Goal: Task Accomplishment & Management: Complete application form

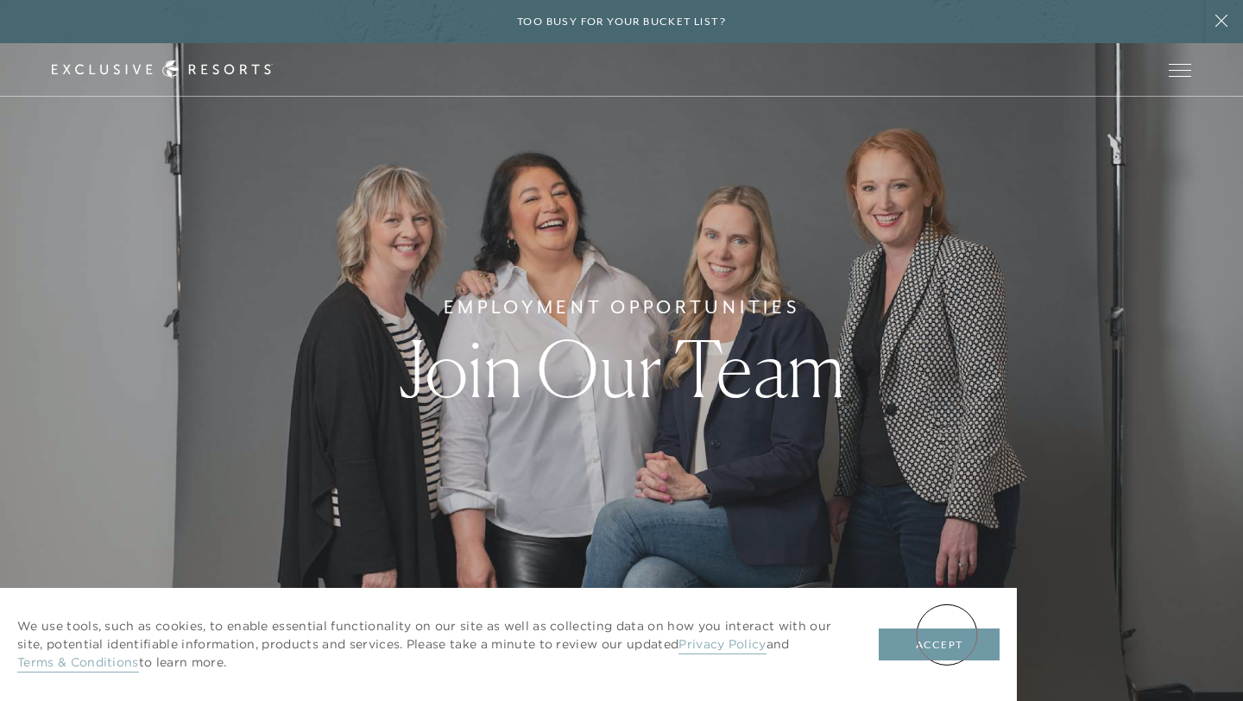
click at [944, 640] on button "Accept" at bounding box center [939, 644] width 121 height 33
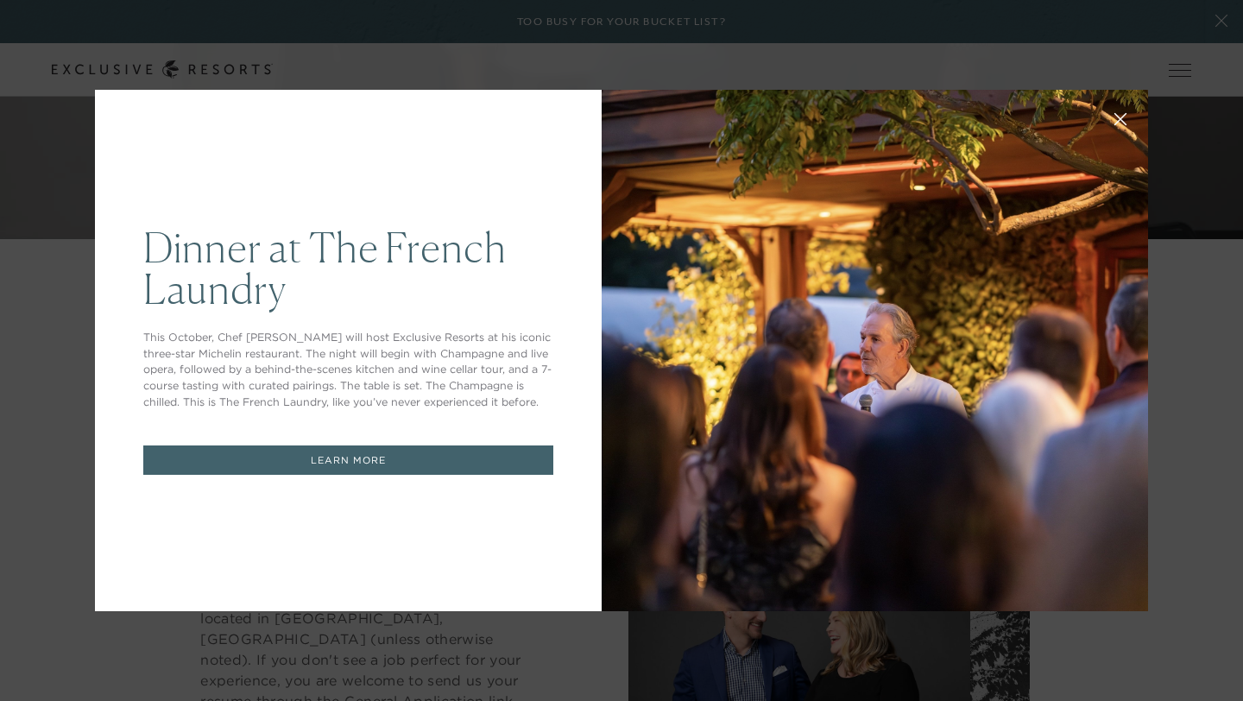
click at [1117, 117] on icon at bounding box center [1120, 119] width 11 height 11
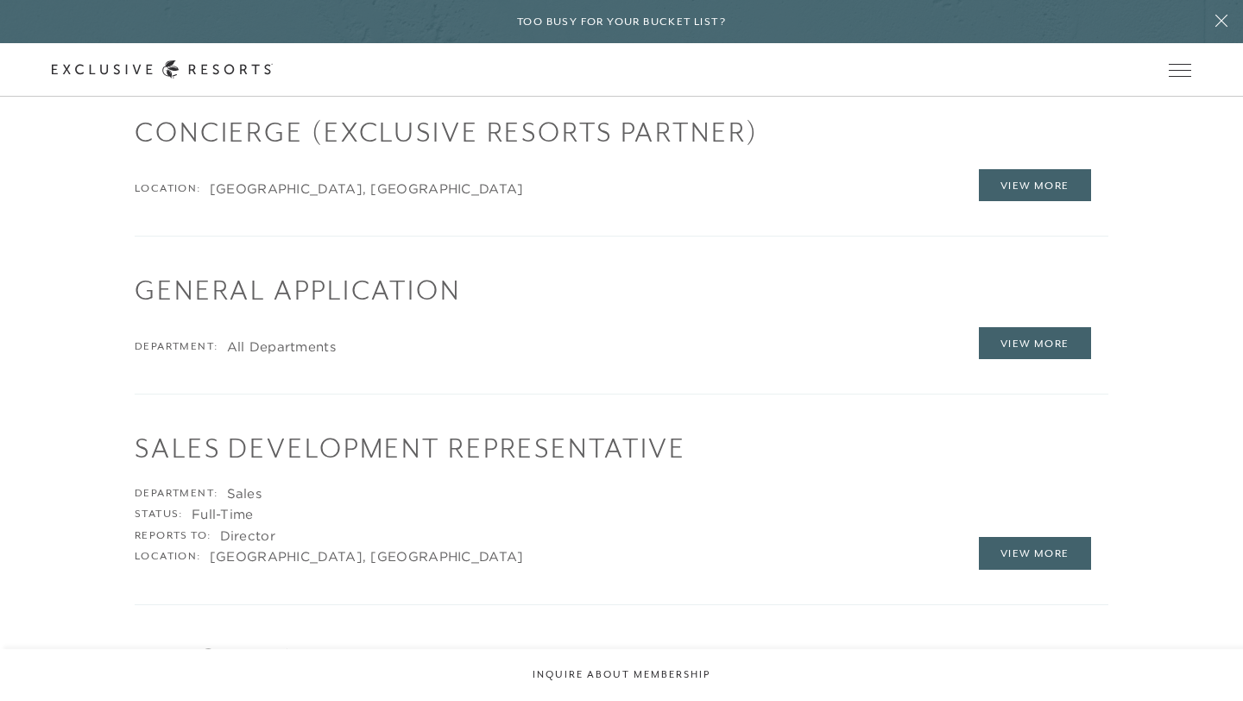
scroll to position [2381, 0]
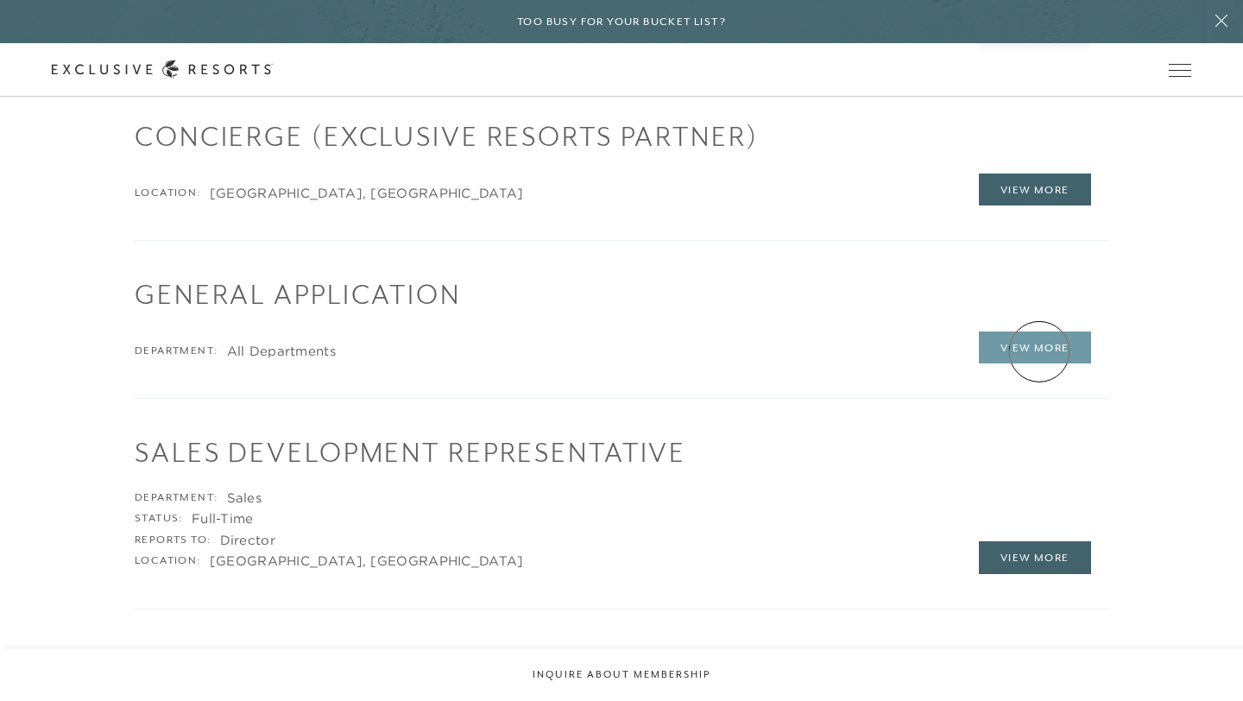
click at [1038, 350] on link "View More" at bounding box center [1035, 347] width 112 height 33
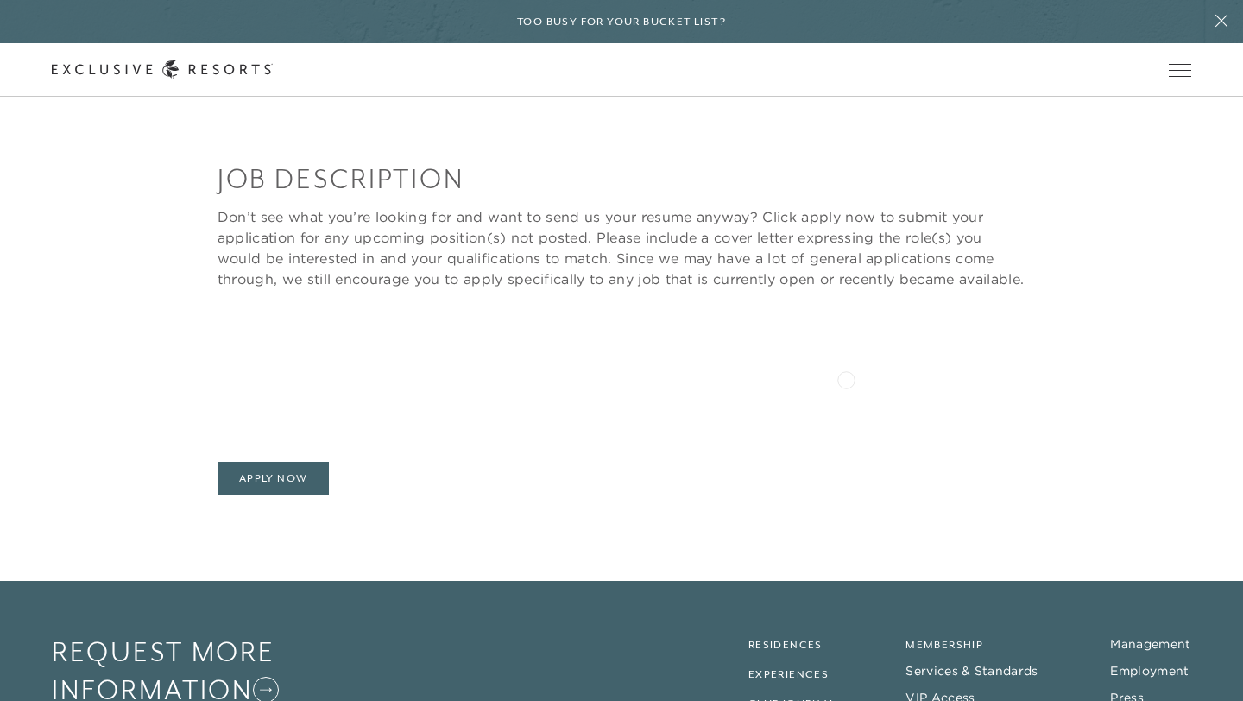
scroll to position [368, 0]
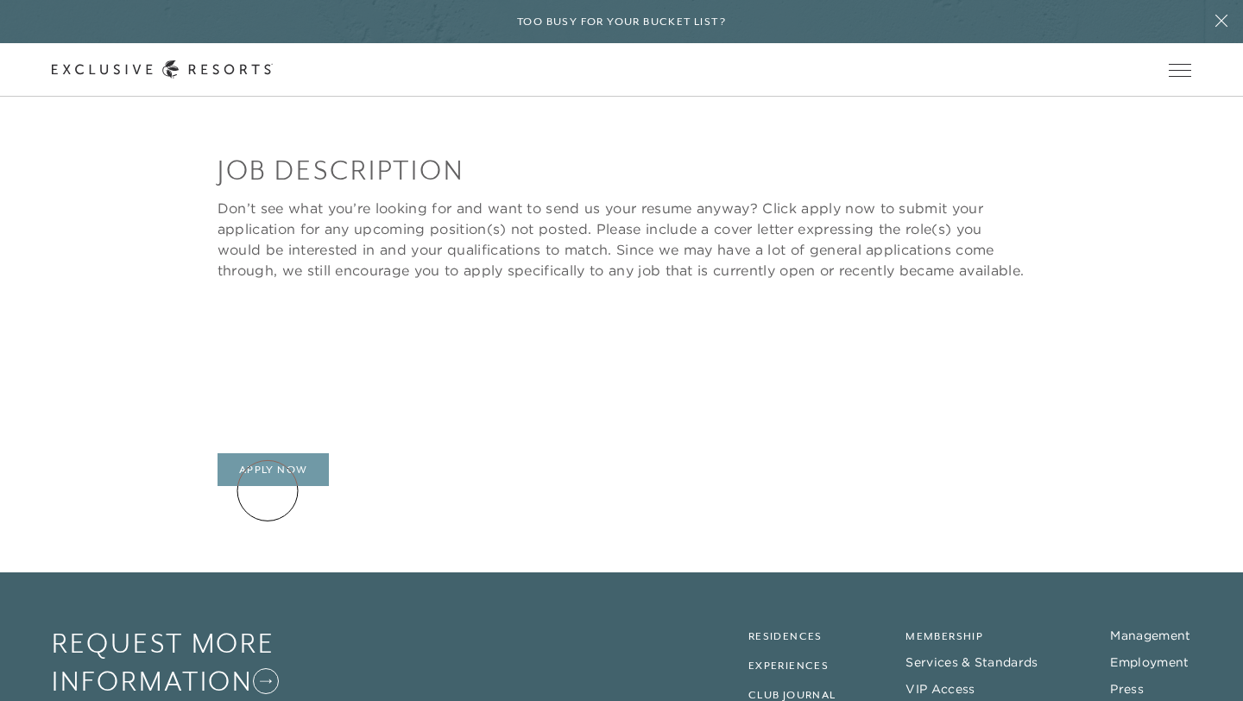
click at [268, 486] on link "Apply Now" at bounding box center [274, 469] width 112 height 33
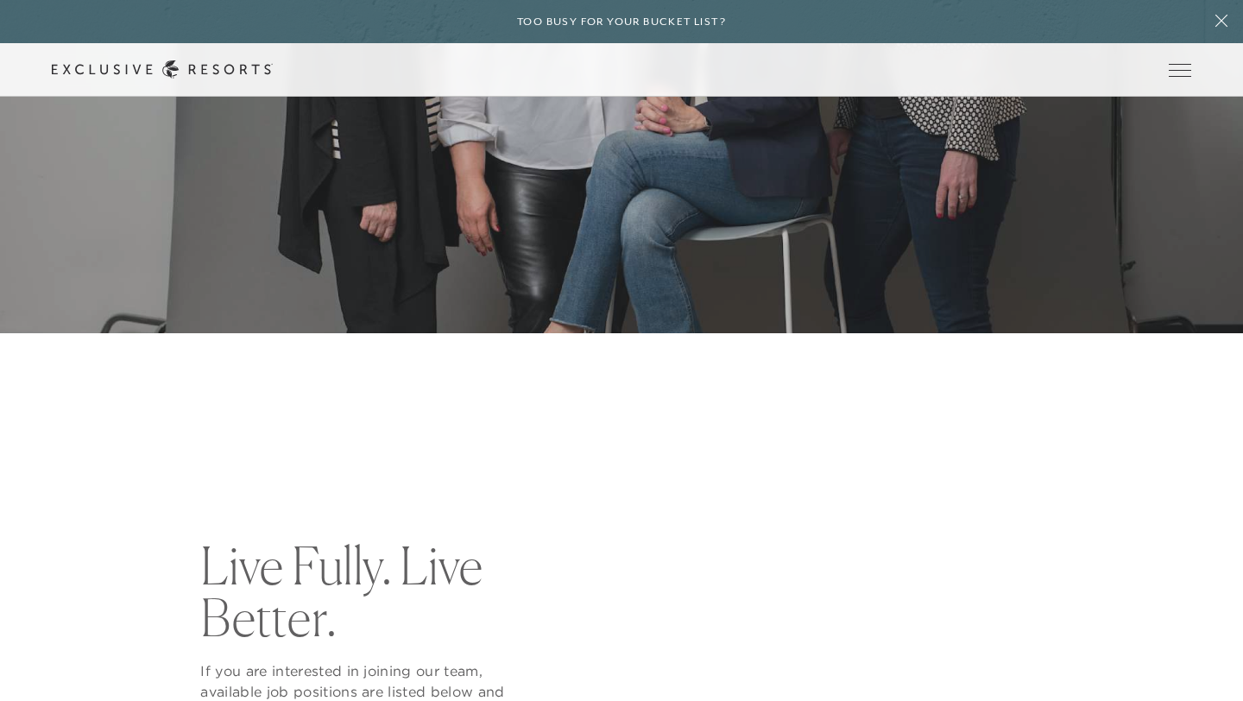
scroll to position [3038, 0]
